Goal: Communication & Community: Ask a question

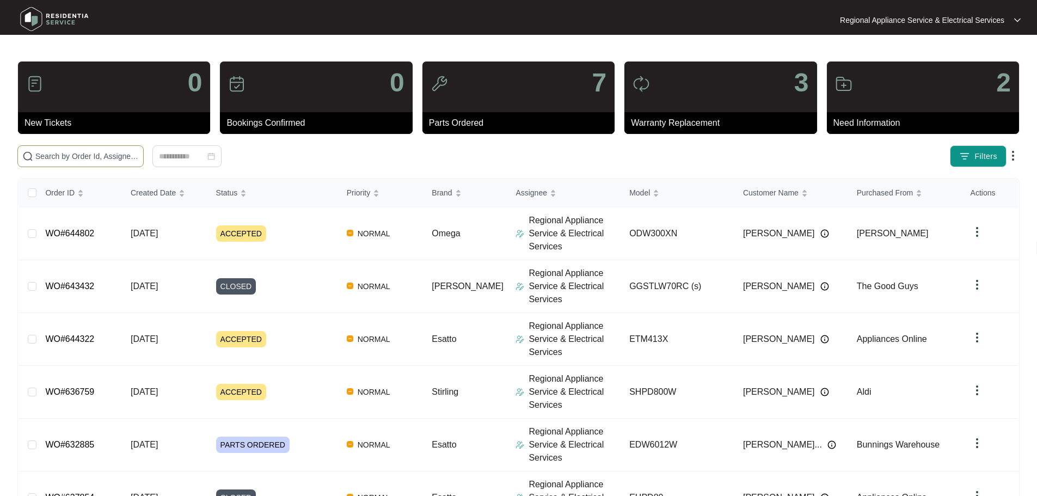
click at [139, 150] on input "text" at bounding box center [86, 156] width 103 height 12
paste input "639229"
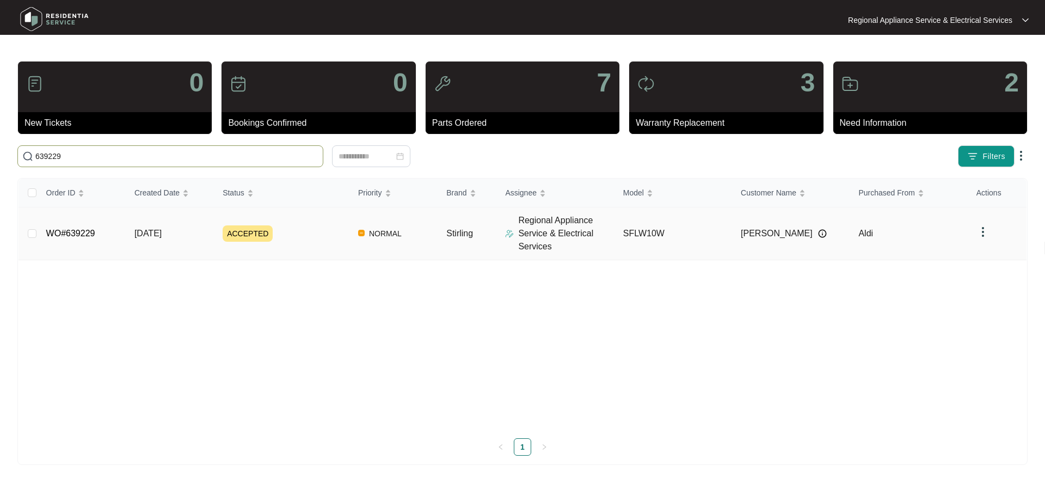
type input "639229"
click at [219, 232] on td "ACCEPTED" at bounding box center [281, 233] width 135 height 53
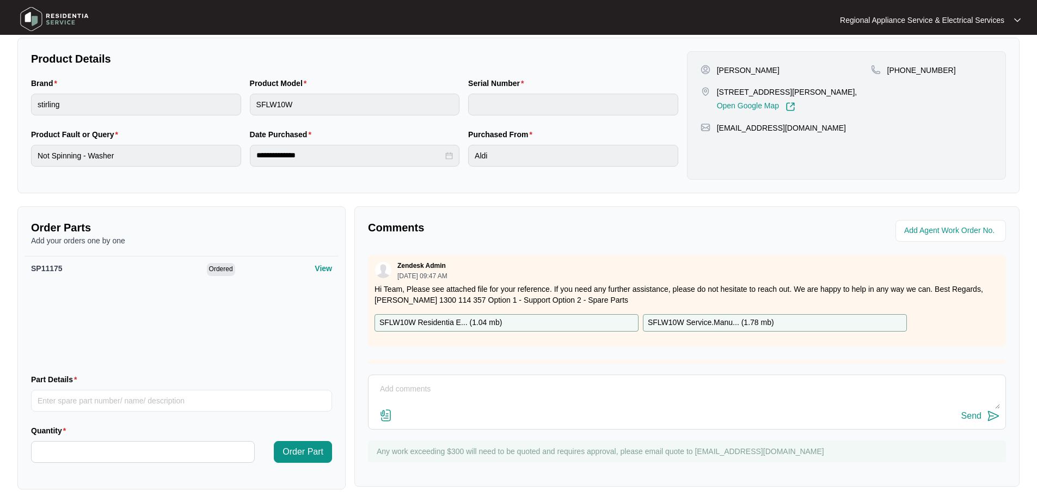
scroll to position [229, 0]
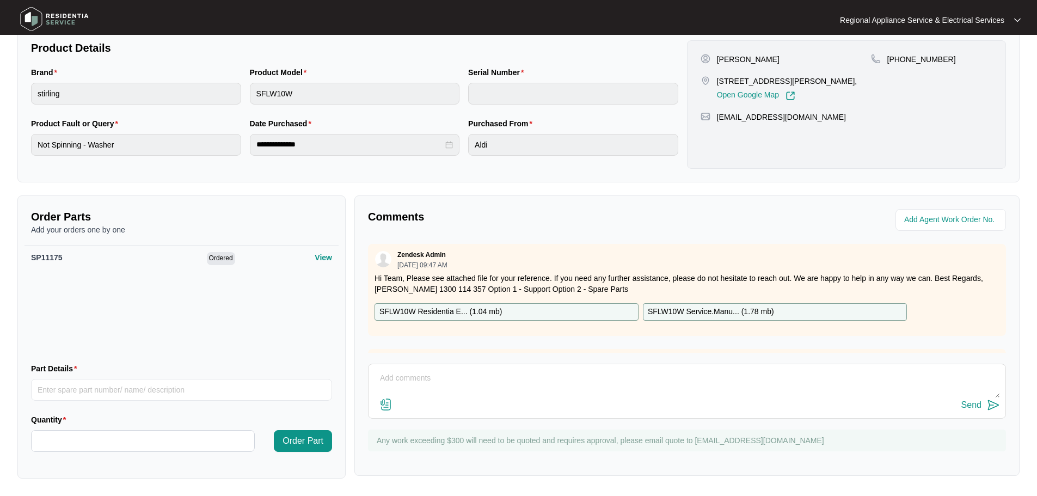
click at [469, 385] on textarea at bounding box center [687, 383] width 626 height 28
type textarea "w"
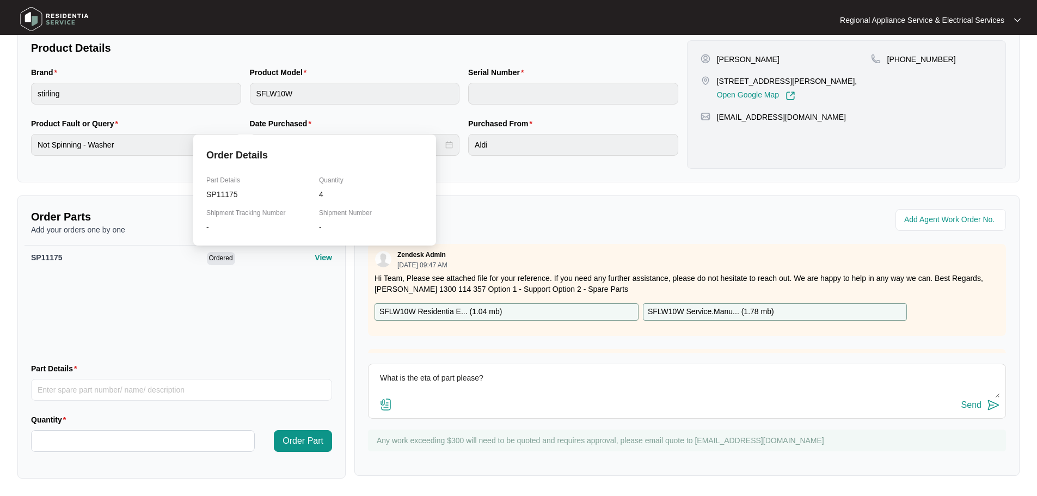
click at [315, 252] on p "View" at bounding box center [323, 257] width 17 height 11
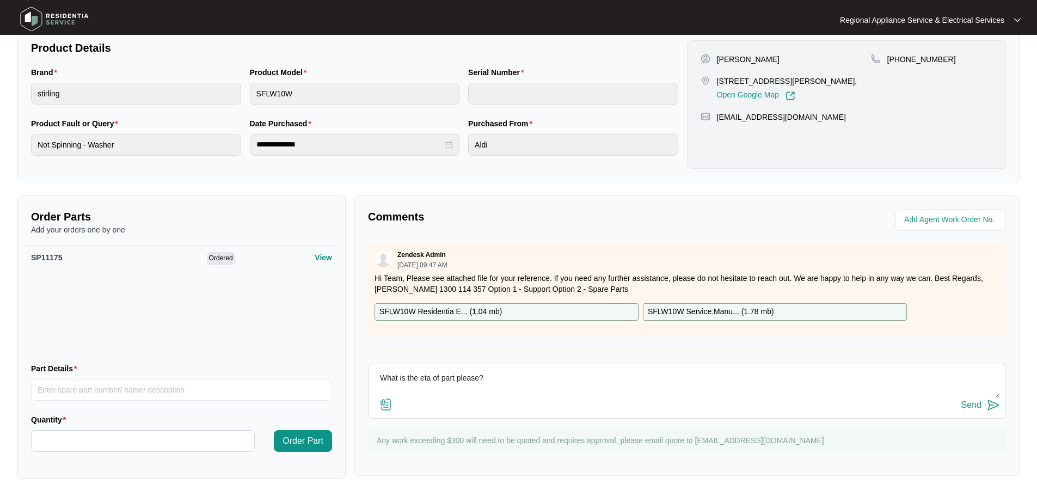
click at [539, 379] on textarea "What is the eta of part please?" at bounding box center [687, 383] width 626 height 28
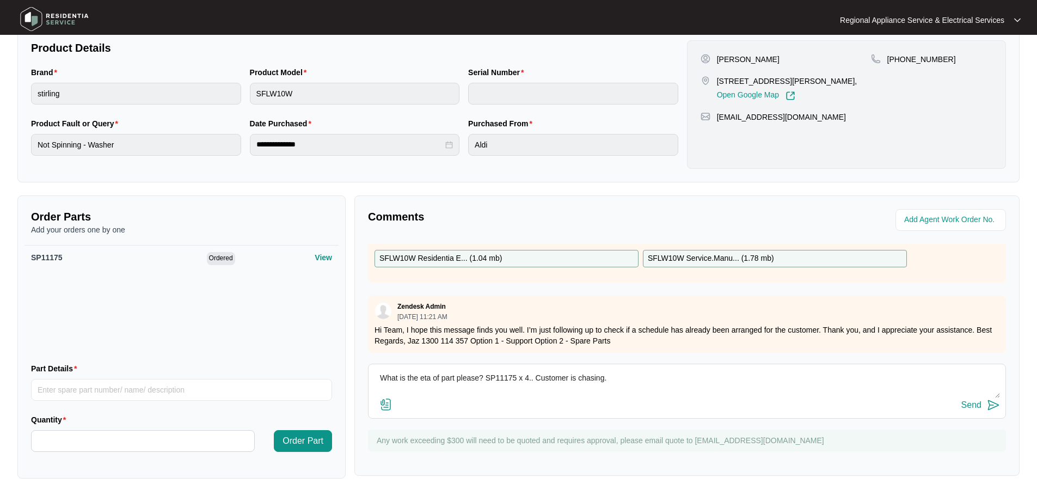
type textarea "What is the eta of part please? SP11175 x 4.. Customer is chasing."
click at [979, 408] on div "Send" at bounding box center [971, 405] width 20 height 10
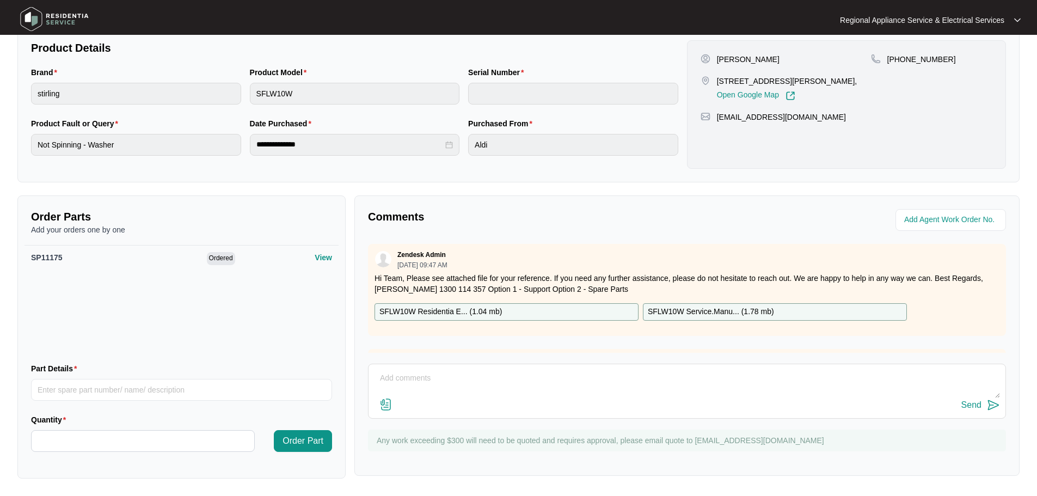
scroll to position [121, 0]
